Goal: Transaction & Acquisition: Purchase product/service

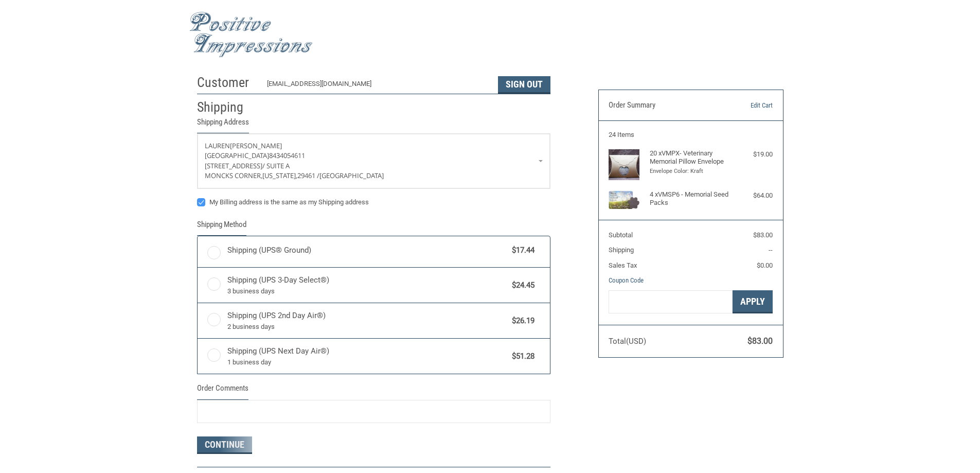
radio input "true"
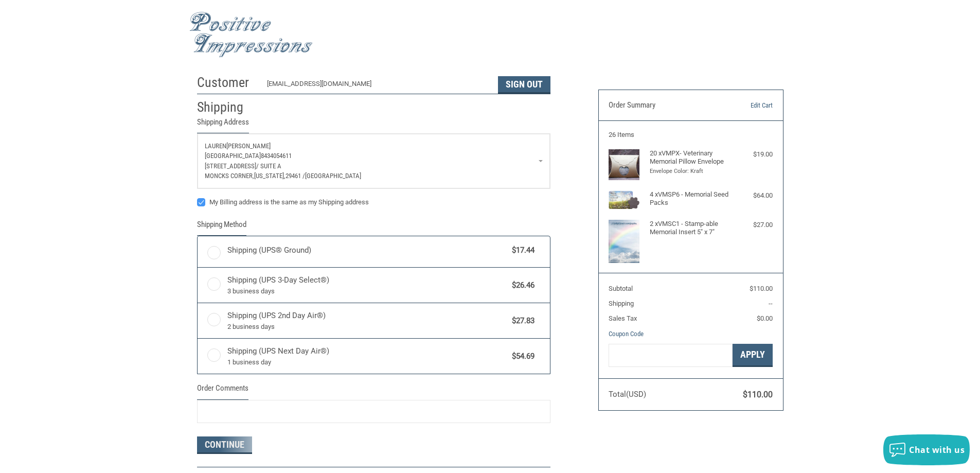
radio input "true"
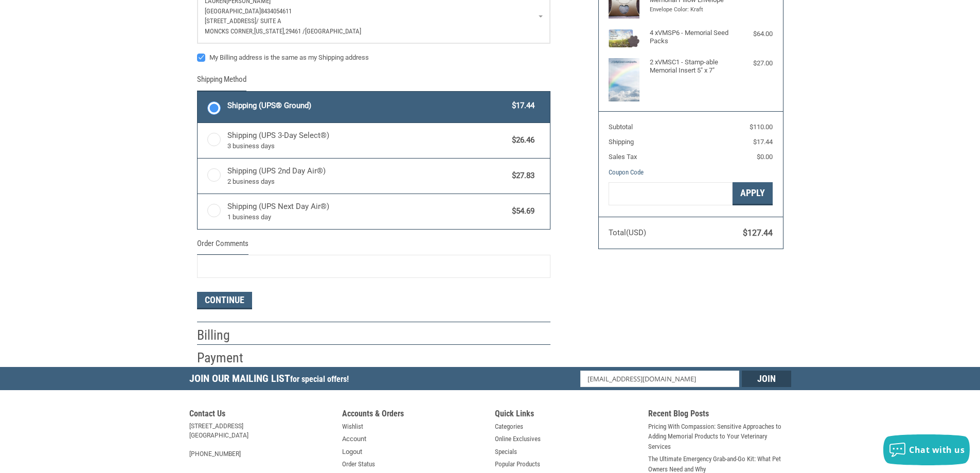
scroll to position [206, 0]
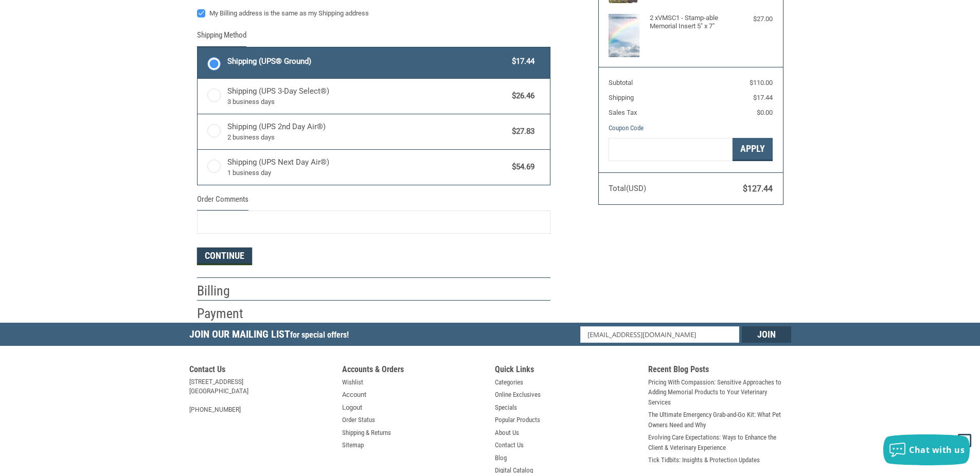
click at [233, 260] on button "Continue" at bounding box center [224, 255] width 55 height 17
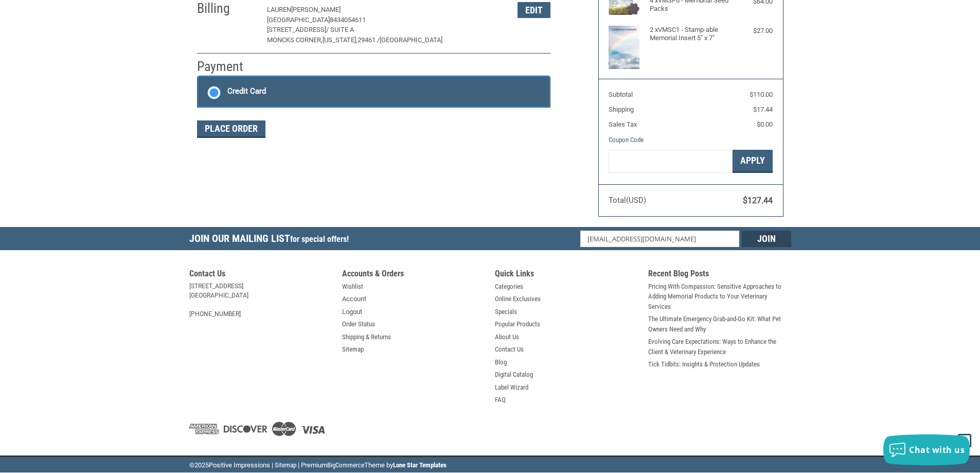
scroll to position [167, 0]
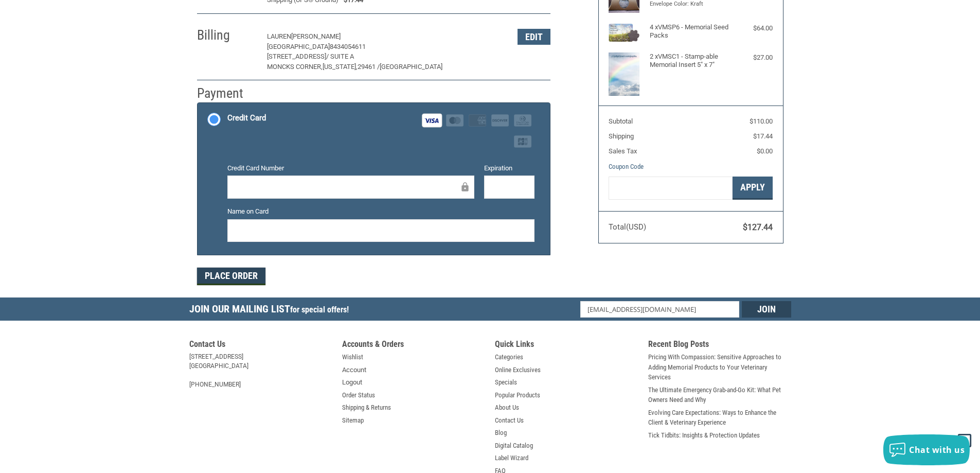
click at [223, 273] on button "Place Order" at bounding box center [231, 275] width 68 height 17
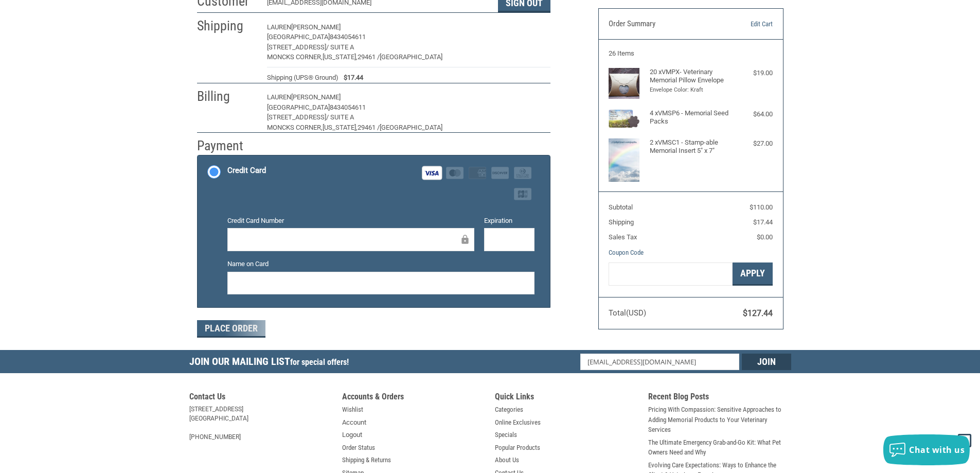
scroll to position [13, 0]
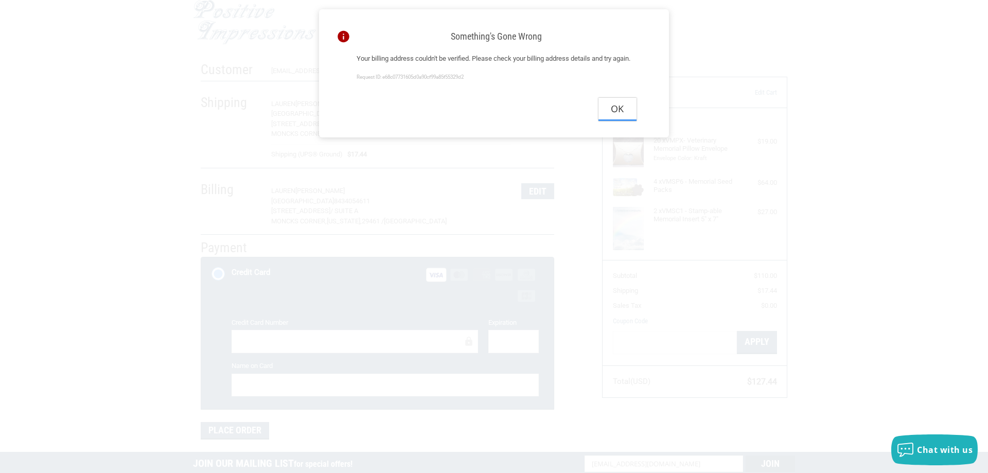
click at [609, 121] on button "Ok" at bounding box center [617, 109] width 38 height 23
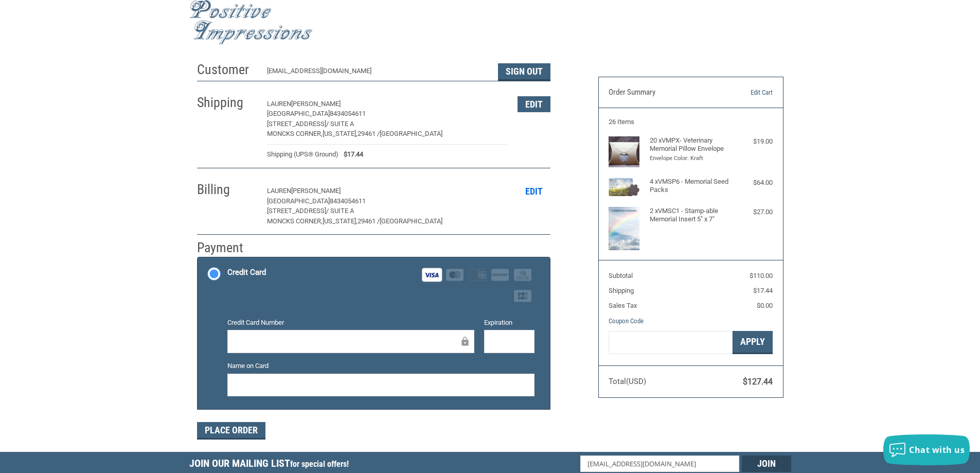
click at [519, 194] on button "Edit" at bounding box center [533, 191] width 33 height 16
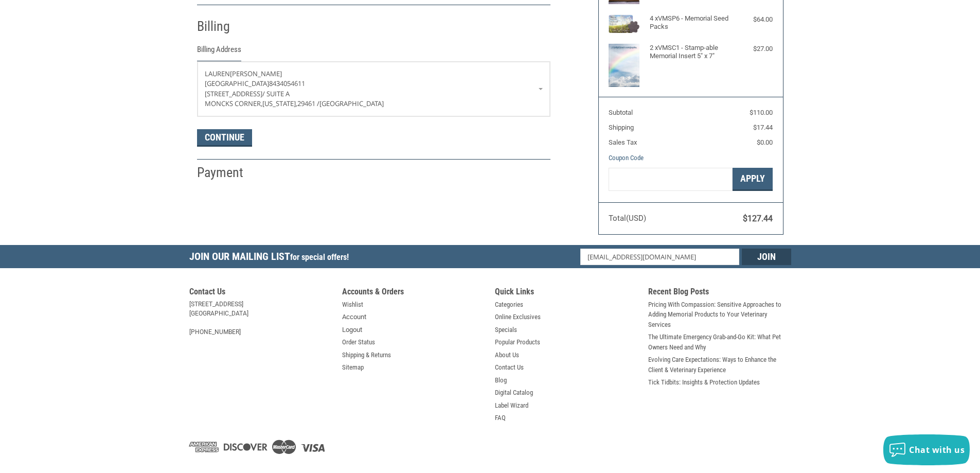
scroll to position [182, 0]
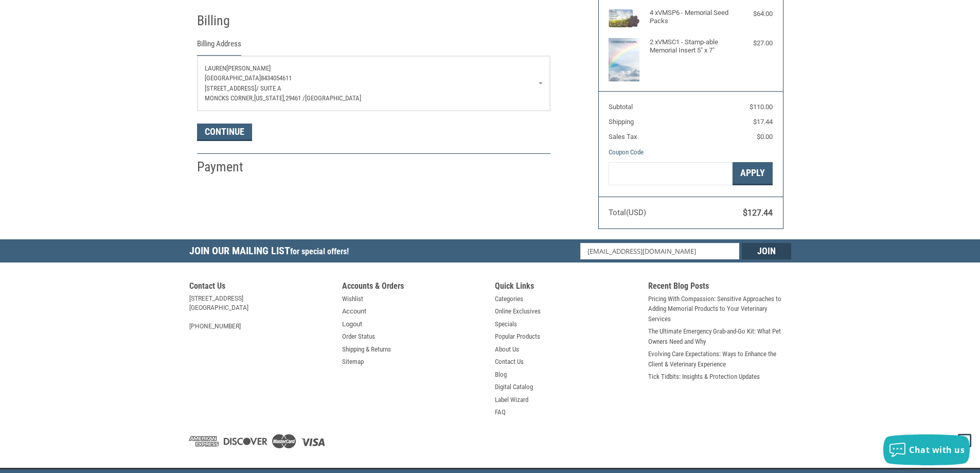
click at [256, 87] on span "[STREET_ADDRESS]" at bounding box center [230, 88] width 51 height 8
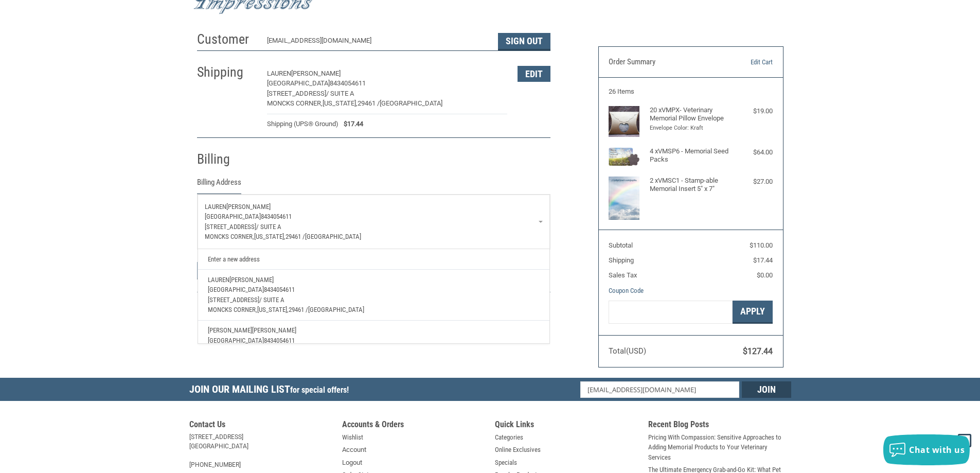
scroll to position [40, 0]
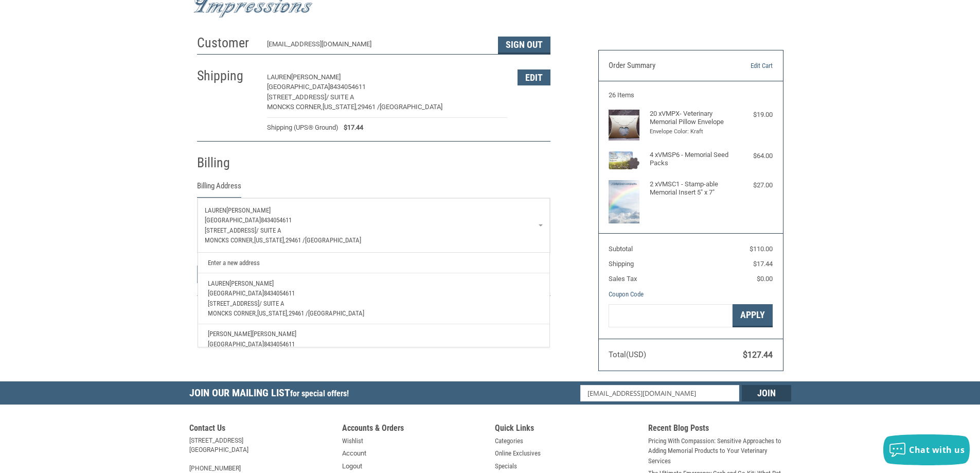
click at [258, 263] on link "Enter a new address" at bounding box center [374, 263] width 342 height 20
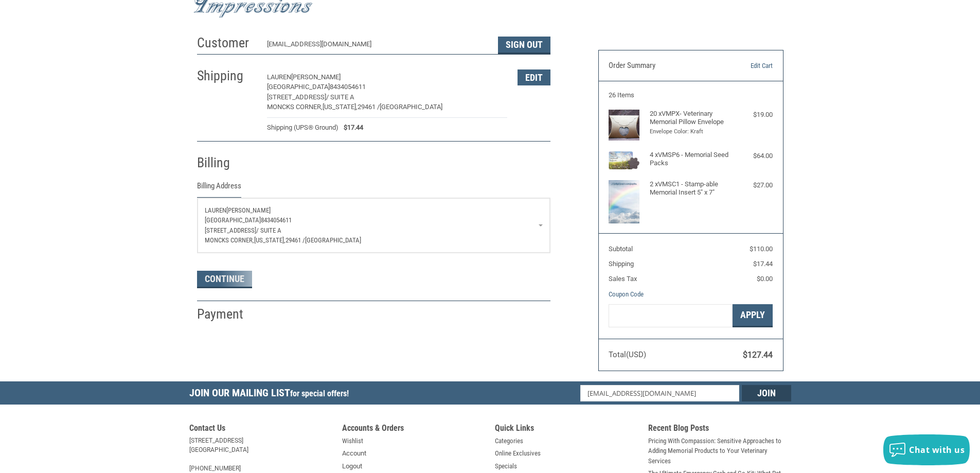
select select "US"
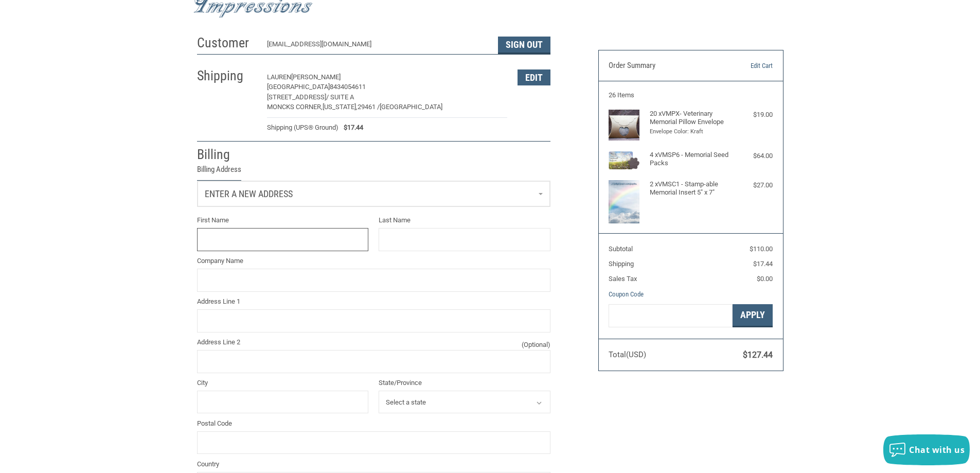
click at [250, 243] on input "First Name" at bounding box center [283, 239] width 172 height 23
type input "SCOTT"
type input "SENF"
type input "FOXBANK VETERINARY HOSPITAL"
type input "101 NEW STREET"
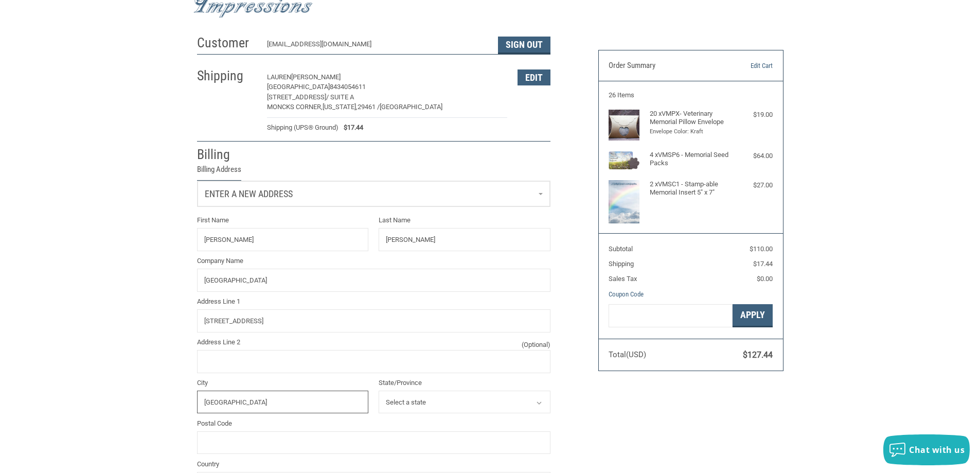
type input "MOUNT PLEASANT"
select select "SC"
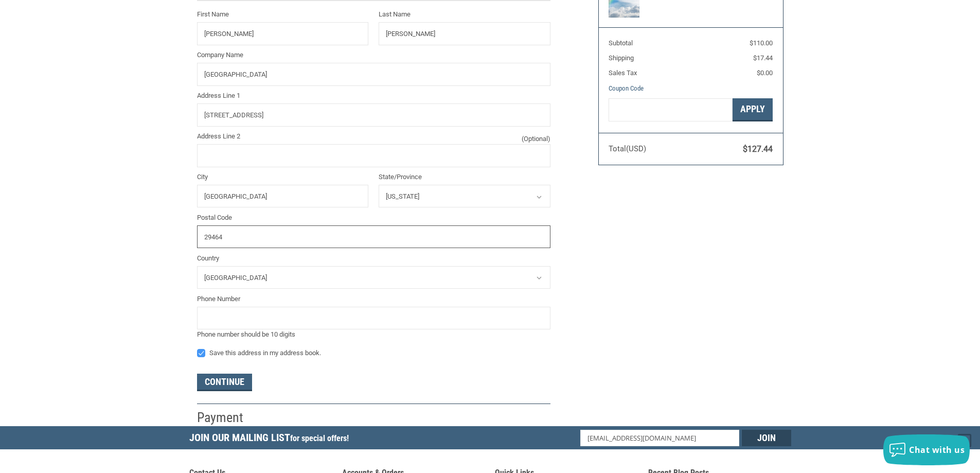
type input "29464"
click at [220, 324] on input "tel" at bounding box center [373, 318] width 353 height 23
type input "8434054611"
click at [233, 383] on button "Continue" at bounding box center [224, 381] width 55 height 17
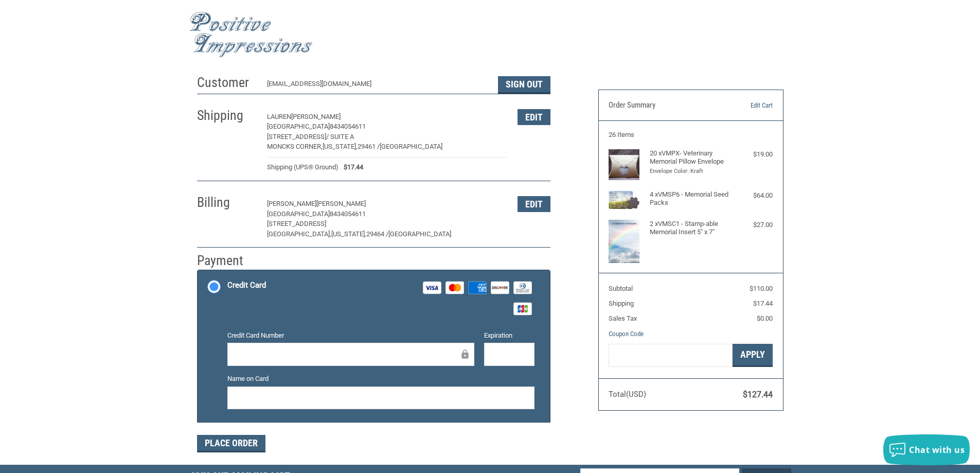
scroll to position [103, 0]
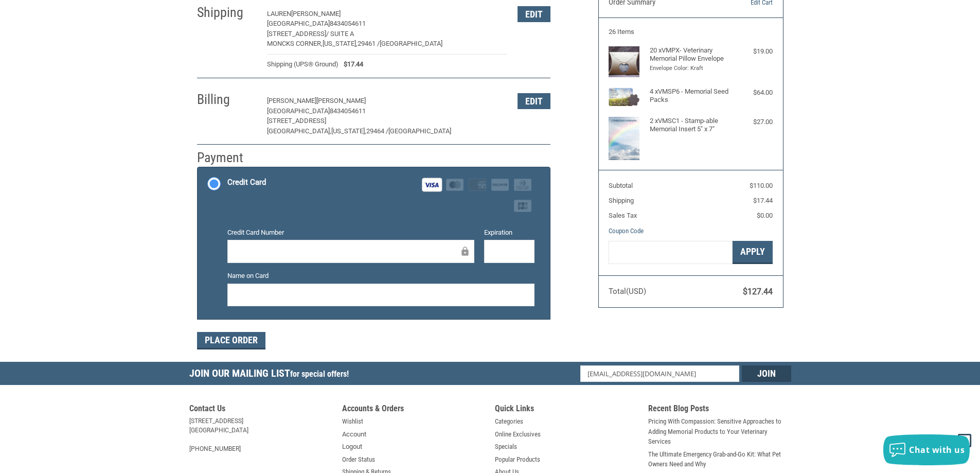
click at [489, 243] on div at bounding box center [509, 251] width 50 height 23
click at [234, 345] on button "Place Order" at bounding box center [231, 340] width 68 height 17
